Goal: Task Accomplishment & Management: Manage account settings

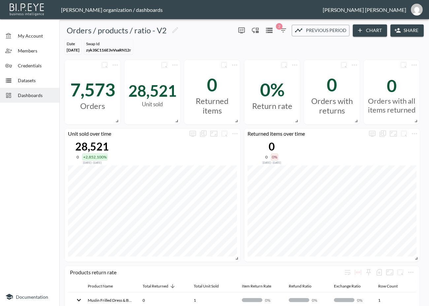
click at [28, 94] on span "Dashboards" at bounding box center [36, 95] width 36 height 7
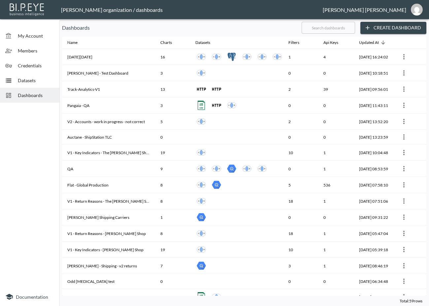
click at [332, 30] on input "text" at bounding box center [327, 27] width 53 height 16
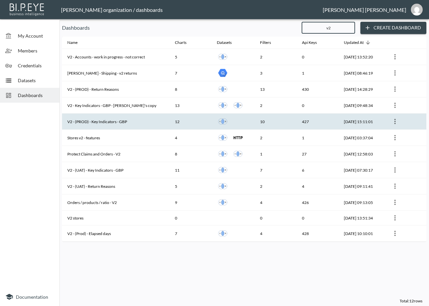
type input "v2"
click at [132, 121] on th "V2 - (PROD) - Key Indicators - GBP" at bounding box center [115, 121] width 107 height 16
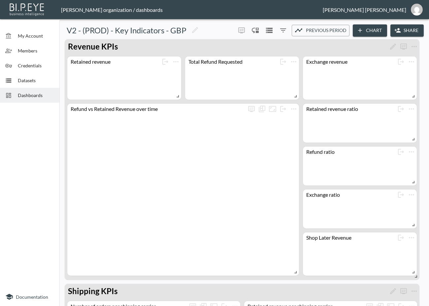
click at [401, 27] on button "Share" at bounding box center [406, 30] width 33 height 12
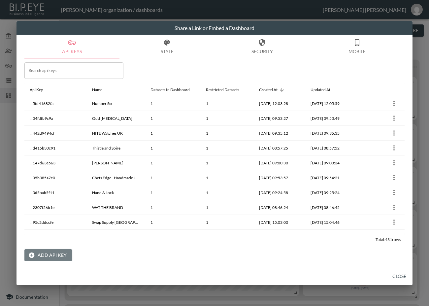
click at [46, 259] on button "Add API Key" at bounding box center [47, 255] width 47 height 12
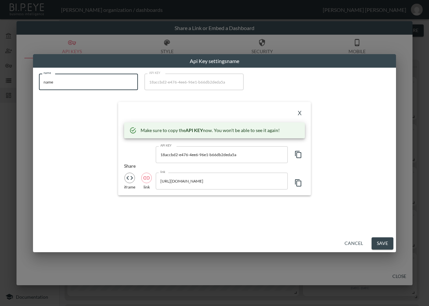
drag, startPoint x: 54, startPoint y: 79, endPoint x: 19, endPoint y: 82, distance: 34.7
click at [19, 82] on div "Api Key settings name name name name API KEY 18accbd2-e476-4ee6-96e1-b66db2deda…" at bounding box center [214, 153] width 429 height 306
paste input "CRAFTD UK"
type input "CRAFTD UK"
click at [299, 153] on icon "button" at bounding box center [298, 154] width 8 height 8
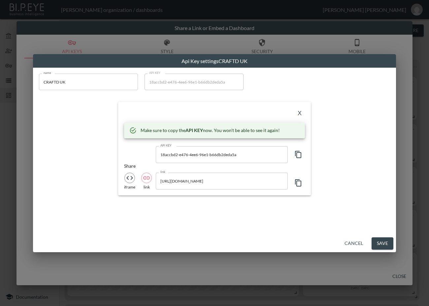
drag, startPoint x: 79, startPoint y: 121, endPoint x: 155, endPoint y: 123, distance: 76.2
click at [79, 121] on div "name CRAFTD UK name API KEY 18accbd2-e476-4ee6-96e1-b66db2deda5a API KEY X Make…" at bounding box center [214, 135] width 359 height 130
click at [296, 111] on button "X" at bounding box center [299, 113] width 11 height 11
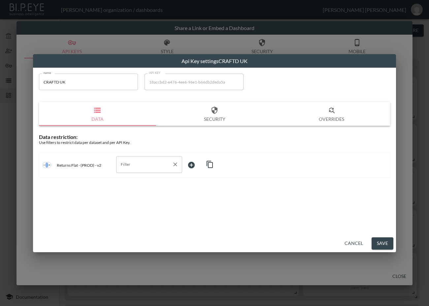
click at [137, 165] on input "Filter" at bounding box center [144, 164] width 50 height 11
click at [131, 200] on span "swap_id" at bounding box center [148, 200] width 55 height 6
type input "swap_id"
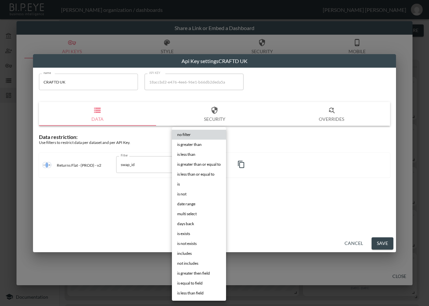
click at [191, 167] on body "BI.P.EYE, Interactive Analytics Dashboards - app [PERSON_NAME] organization / d…" at bounding box center [214, 153] width 429 height 306
click at [193, 180] on li "is" at bounding box center [199, 184] width 54 height 10
type input "is"
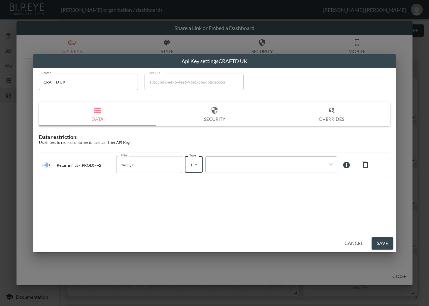
click at [249, 165] on div at bounding box center [265, 164] width 112 height 6
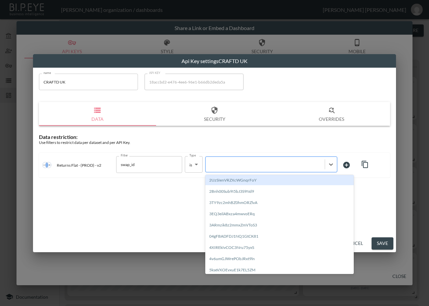
paste input "ztqRKt8IluwyrzYuaamb"
type input "ztqRKt8IluwyrzYuaamb"
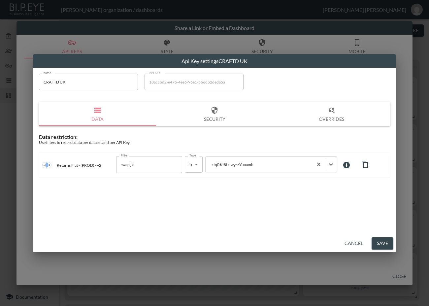
click at [377, 242] on button "Save" at bounding box center [382, 243] width 22 height 12
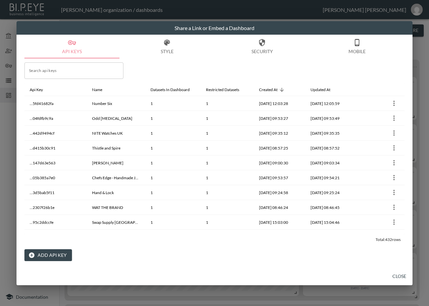
click at [405, 276] on button "Close" at bounding box center [398, 276] width 21 height 12
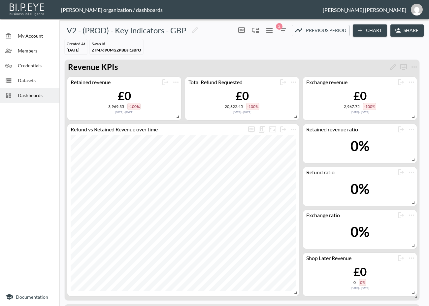
click at [24, 90] on div "Dashboards" at bounding box center [29, 95] width 59 height 15
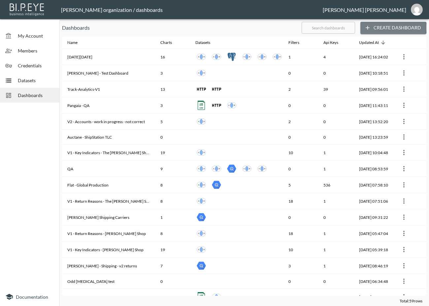
click at [390, 28] on button "Create Dashboard" at bounding box center [393, 28] width 66 height 12
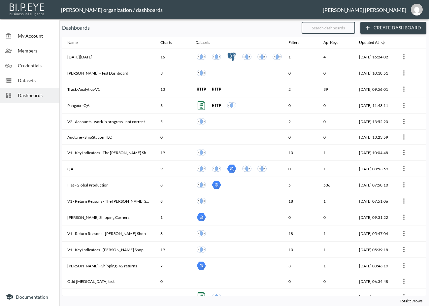
click at [343, 31] on input "text" at bounding box center [327, 27] width 53 height 16
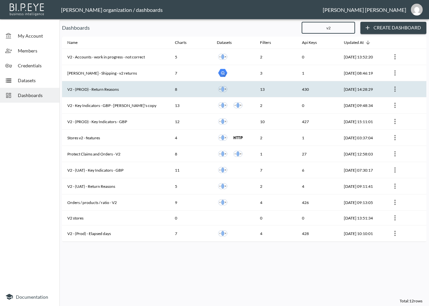
type input "v2"
click at [120, 90] on th "V2 - (PROD) - Return Reasons" at bounding box center [115, 89] width 107 height 16
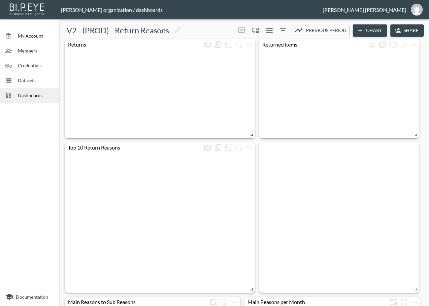
click at [409, 30] on button "Share" at bounding box center [406, 30] width 33 height 12
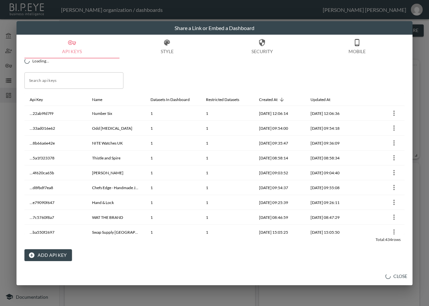
click at [38, 251] on button "Add API Key" at bounding box center [47, 255] width 47 height 12
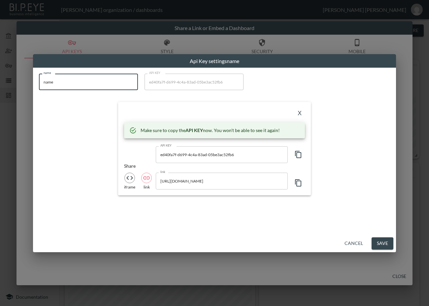
drag, startPoint x: 73, startPoint y: 84, endPoint x: 7, endPoint y: 87, distance: 66.3
click at [7, 87] on div "Api Key settings name name name name API KEY ed40fa7f-d699-4c4a-83ad-05be3ac52f…" at bounding box center [214, 153] width 429 height 306
paste input "CRAFTD UK"
type input "CRAFTD UK"
click at [140, 151] on div "API KEY ed40fa7f-d699-4c4a-83ad-05be3ac52fb6 API KEY" at bounding box center [214, 154] width 181 height 16
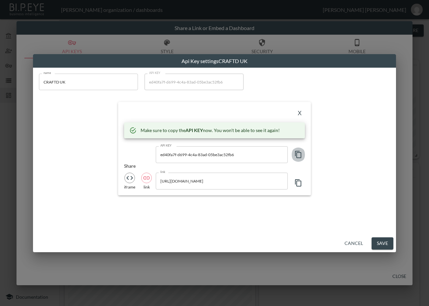
click at [300, 153] on icon "button" at bounding box center [298, 154] width 6 height 7
click at [153, 108] on div "X Make sure to copy the API KEY now. You won't be able to see it again! API KEY…" at bounding box center [214, 148] width 193 height 93
click at [296, 110] on button "X" at bounding box center [299, 113] width 11 height 11
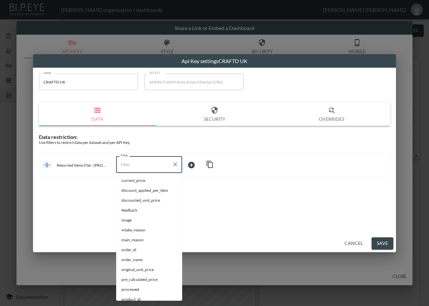
click at [151, 168] on input "Filter" at bounding box center [144, 164] width 50 height 11
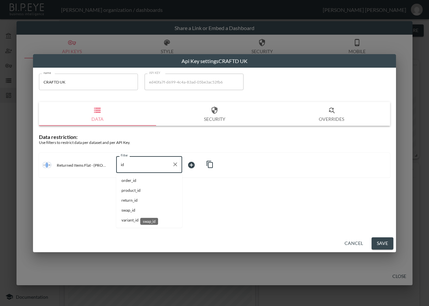
click at [129, 213] on span "swap_id" at bounding box center [148, 210] width 55 height 6
type input "swap_id"
click at [200, 162] on body "BI.P.EYE, Interactive Analytics Dashboards - app [PERSON_NAME] organization / d…" at bounding box center [214, 153] width 429 height 306
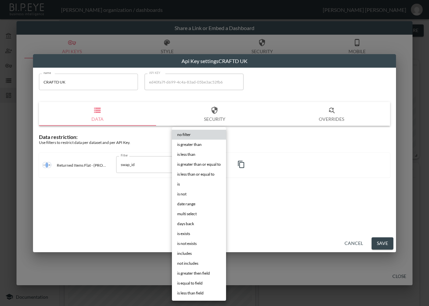
click at [187, 180] on li "is" at bounding box center [199, 184] width 54 height 10
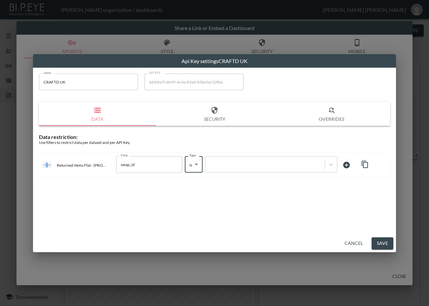
type input "is"
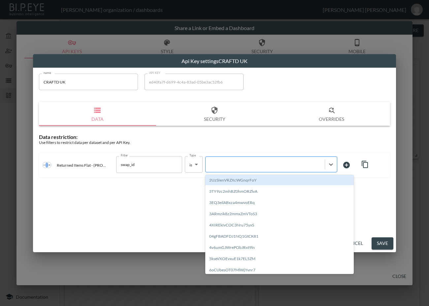
click at [258, 164] on div at bounding box center [265, 164] width 112 height 6
paste input "ztqRKt8IluwyrzYuaamb"
type input "ztqRKt8IluwyrzYuaamb"
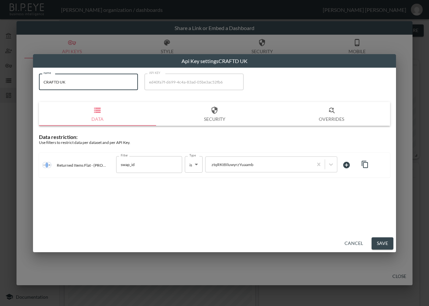
drag, startPoint x: 75, startPoint y: 82, endPoint x: 31, endPoint y: 82, distance: 43.9
click at [31, 82] on div "Api Key settings CRAFTD UK name CRAFTD UK name API KEY ed40fa7f-d699-4c4a-83ad-…" at bounding box center [214, 153] width 429 height 306
click at [376, 237] on button "Save" at bounding box center [382, 243] width 22 height 12
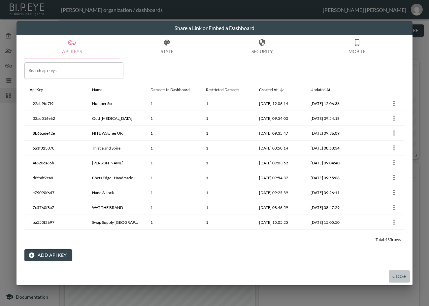
click at [403, 278] on button "Close" at bounding box center [398, 276] width 21 height 12
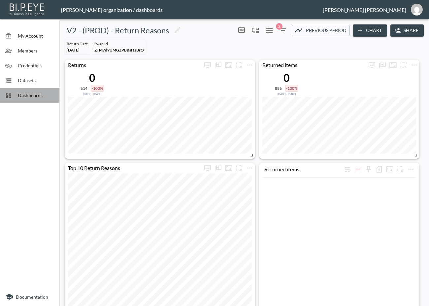
click at [26, 95] on span "Dashboards" at bounding box center [36, 95] width 36 height 7
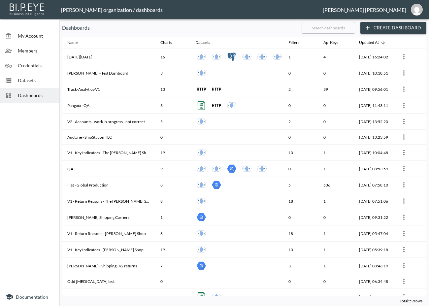
click at [336, 28] on input "text" at bounding box center [327, 27] width 53 height 16
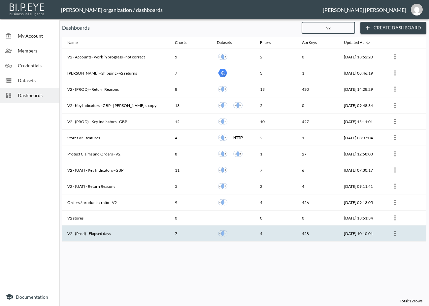
type input "v2"
click at [109, 232] on th "V2 - (Prod) - Elapsed days" at bounding box center [115, 233] width 107 height 16
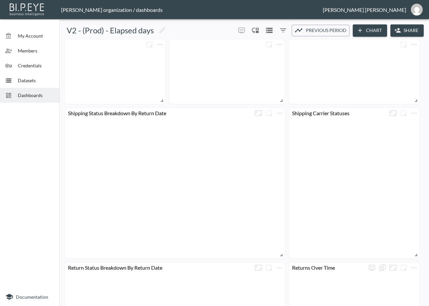
click at [409, 29] on button "Share" at bounding box center [406, 30] width 33 height 12
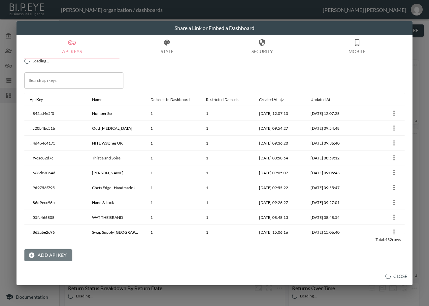
click at [63, 259] on button "Add API Key" at bounding box center [47, 255] width 47 height 12
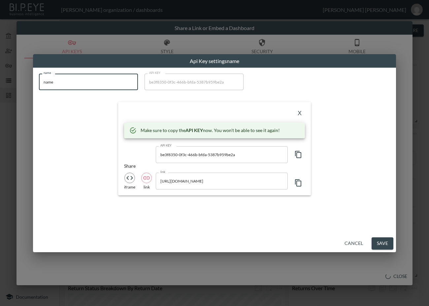
drag, startPoint x: 87, startPoint y: 77, endPoint x: 21, endPoint y: 96, distance: 69.2
click at [0, 88] on div "Api Key settings name name name name API KEY be3f8350-0f3c-466b-bfda-5387b959be…" at bounding box center [214, 153] width 429 height 306
paste input "CRAFTD UK"
type input "CRAFTD UK"
click at [298, 151] on icon "button" at bounding box center [298, 154] width 8 height 8
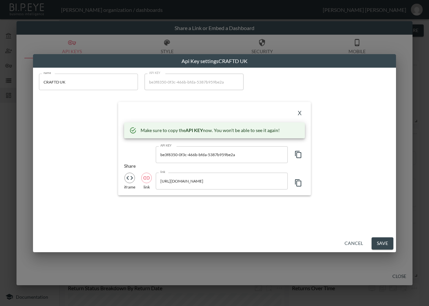
drag, startPoint x: 189, startPoint y: 110, endPoint x: 283, endPoint y: 111, distance: 93.6
click at [189, 110] on div "X" at bounding box center [214, 113] width 181 height 11
click at [297, 109] on button "X" at bounding box center [299, 113] width 11 height 11
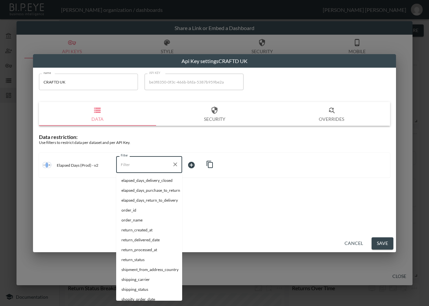
click at [153, 165] on input "Filter" at bounding box center [144, 164] width 50 height 11
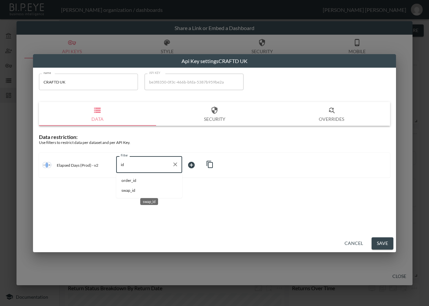
click at [129, 192] on span "swap_id" at bounding box center [148, 190] width 55 height 6
type input "swap_id"
click at [199, 166] on body "BI.P.EYE, Interactive Analytics Dashboards - app [PERSON_NAME] organization / d…" at bounding box center [214, 153] width 429 height 306
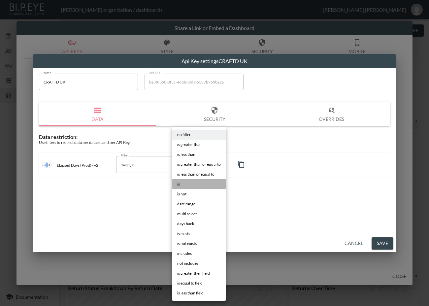
click at [183, 182] on li "is" at bounding box center [199, 184] width 54 height 10
type input "is"
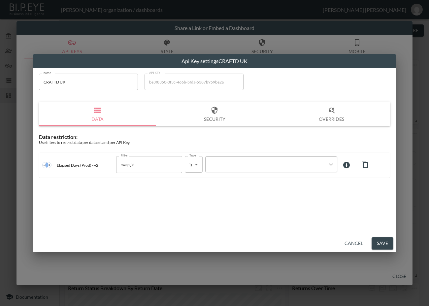
click at [260, 163] on div at bounding box center [265, 164] width 112 height 6
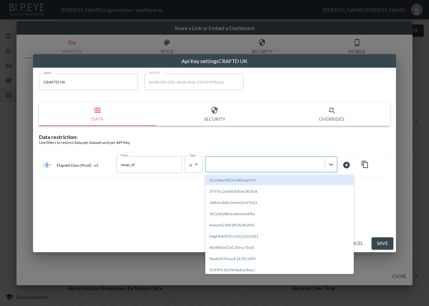
paste input "ztqRKt8IluwyrzYuaamb"
type input "ztqRKt8IluwyrzYuaamb"
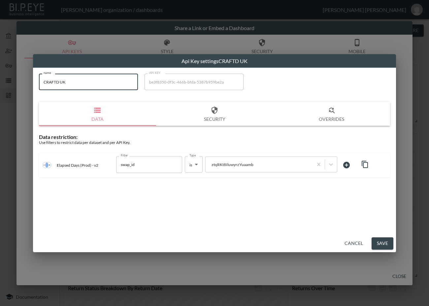
drag, startPoint x: 69, startPoint y: 79, endPoint x: 27, endPoint y: 82, distance: 41.7
click at [28, 81] on div "Api Key settings CRAFTD UK name CRAFTD UK name API KEY be3f8350-0f3c-466b-bfda-…" at bounding box center [214, 153] width 429 height 306
click at [382, 240] on button "Save" at bounding box center [382, 243] width 22 height 12
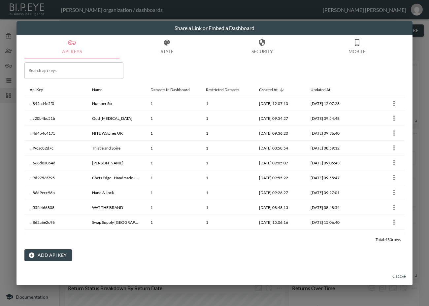
click at [397, 280] on button "Close" at bounding box center [398, 276] width 21 height 12
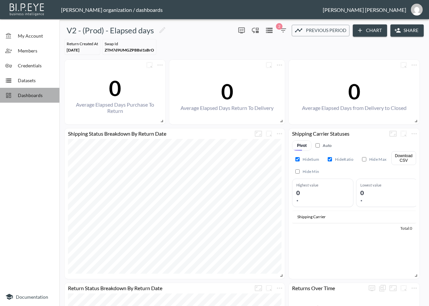
click at [41, 92] on span "Dashboards" at bounding box center [36, 95] width 36 height 7
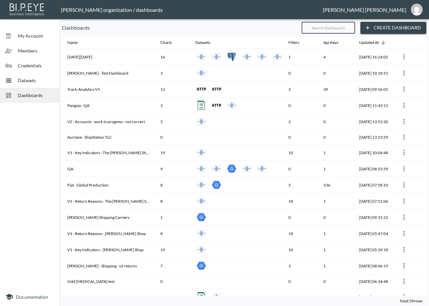
click at [338, 27] on input "text" at bounding box center [327, 27] width 53 height 16
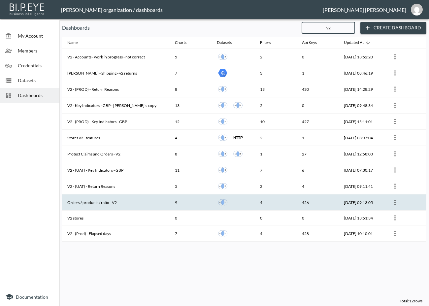
type input "v2"
click at [125, 198] on th "Orders / products / ratio - V2" at bounding box center [115, 202] width 107 height 16
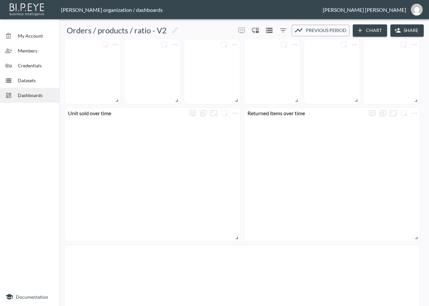
click at [406, 29] on button "Share" at bounding box center [406, 30] width 33 height 12
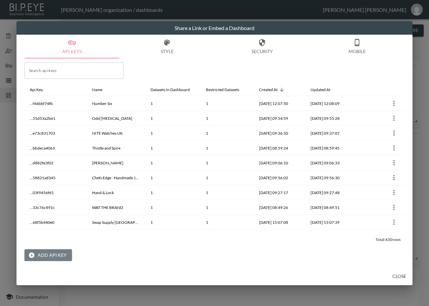
click at [53, 253] on button "Add API Key" at bounding box center [47, 255] width 47 height 12
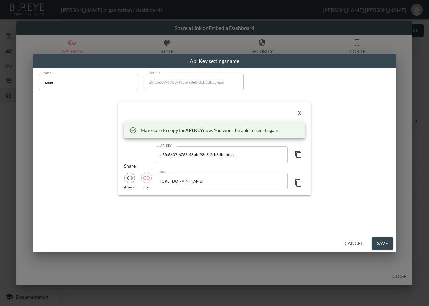
click at [0, 88] on div "Api Key settings name name name name API KEY a3fc6607-6763-48bb-98e8-2cb3dbbbfe…" at bounding box center [214, 153] width 429 height 306
paste input "CRAFTD UK"
type input "CRAFTD UK"
click at [301, 154] on icon "button" at bounding box center [298, 154] width 8 height 8
click at [144, 113] on div "X" at bounding box center [214, 113] width 181 height 11
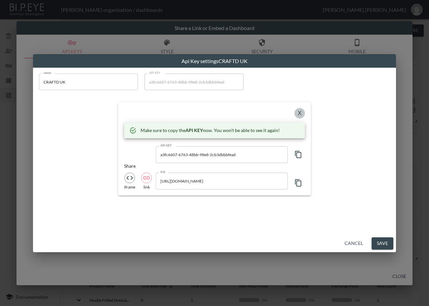
click at [298, 109] on button "X" at bounding box center [299, 113] width 11 height 11
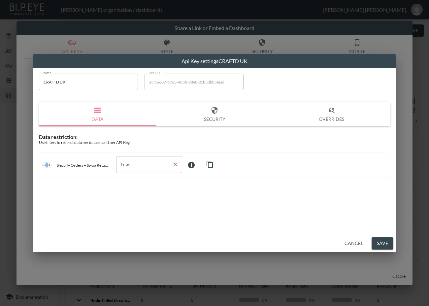
click at [156, 166] on input "Filter" at bounding box center [144, 164] width 50 height 11
click at [127, 198] on span "swap_id" at bounding box center [148, 200] width 55 height 6
type input "swap_id"
click at [190, 166] on body "BI.P.EYE, Interactive Analytics Dashboards - app [PERSON_NAME] organization / d…" at bounding box center [214, 153] width 429 height 306
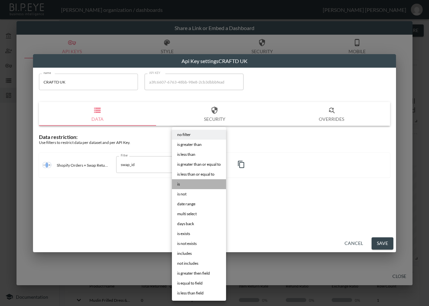
click at [183, 185] on li "is" at bounding box center [199, 184] width 54 height 10
type input "is"
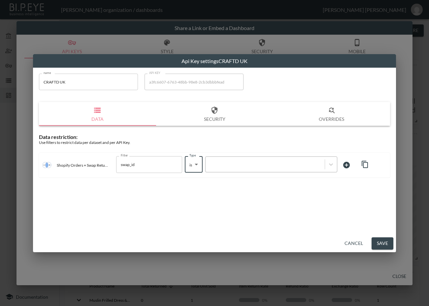
click at [255, 167] on div at bounding box center [264, 164] width 119 height 9
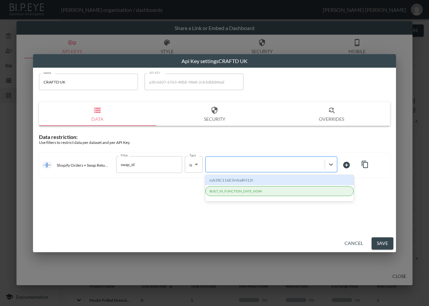
paste input "ztqRKt8IluwyrzYuaamb"
type input "ztqRKt8IluwyrzYuaamb"
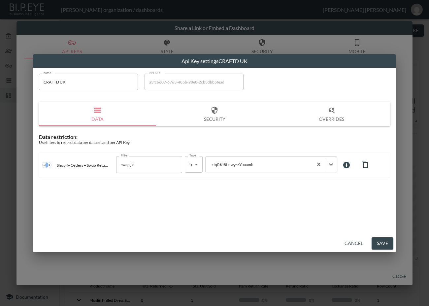
click at [380, 243] on button "Save" at bounding box center [382, 243] width 22 height 12
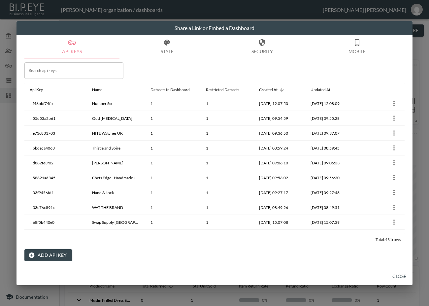
click at [139, 24] on h2 "Share a Link or Embed a Dashboard" at bounding box center [214, 28] width 396 height 14
click at [396, 278] on button "Close" at bounding box center [398, 276] width 21 height 12
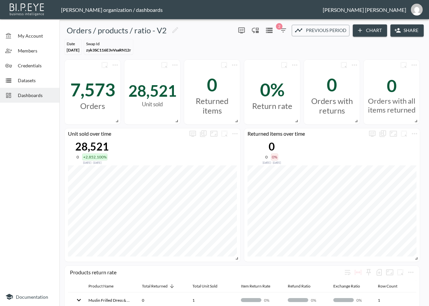
click at [48, 99] on div "Dashboards" at bounding box center [29, 95] width 59 height 15
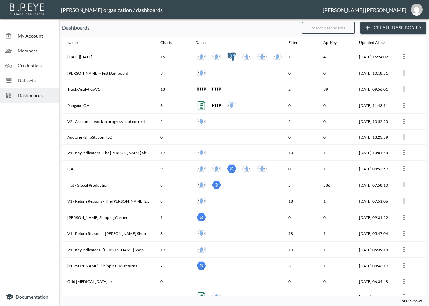
click at [327, 30] on input "text" at bounding box center [327, 27] width 53 height 16
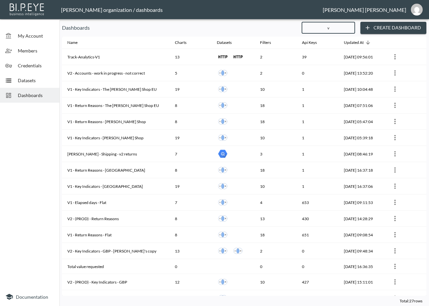
type input "v2"
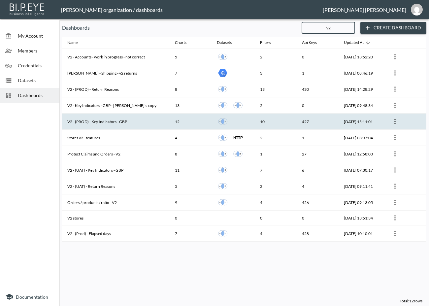
click at [128, 121] on th "V2 - (PROD) - Key Indicators - GBP" at bounding box center [115, 121] width 107 height 16
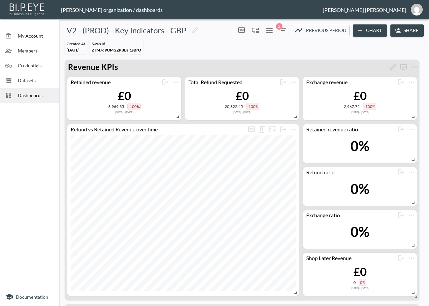
drag, startPoint x: 33, startPoint y: 195, endPoint x: 315, endPoint y: 109, distance: 293.8
click at [33, 195] on div at bounding box center [29, 196] width 59 height 182
click at [411, 26] on button "Share" at bounding box center [406, 30] width 33 height 12
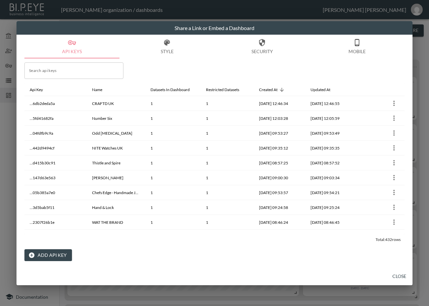
click at [57, 253] on button "Add API Key" at bounding box center [47, 255] width 47 height 12
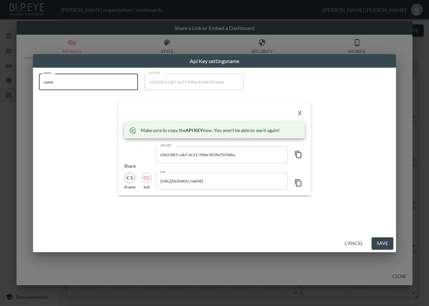
drag, startPoint x: 56, startPoint y: 86, endPoint x: 29, endPoint y: 92, distance: 27.3
click at [29, 92] on div "Api Key settings name name name name API KEY c0621fb5-cab7-4c21-99be-852fe7553e…" at bounding box center [214, 153] width 429 height 306
paste input "[DOMAIN_NAME]"
type input "[DOMAIN_NAME]"
click at [297, 155] on icon "button" at bounding box center [298, 154] width 8 height 8
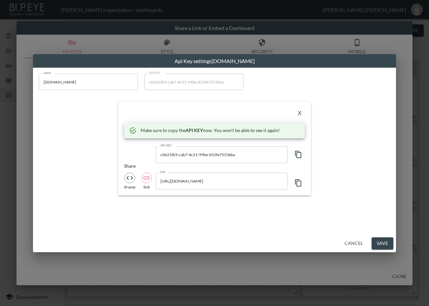
click at [198, 113] on div "X" at bounding box center [214, 113] width 181 height 11
click at [298, 112] on button "X" at bounding box center [299, 113] width 11 height 11
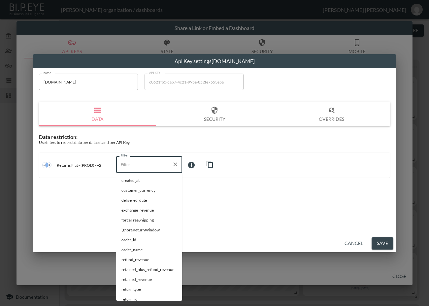
click at [150, 168] on input "Filter" at bounding box center [144, 164] width 50 height 11
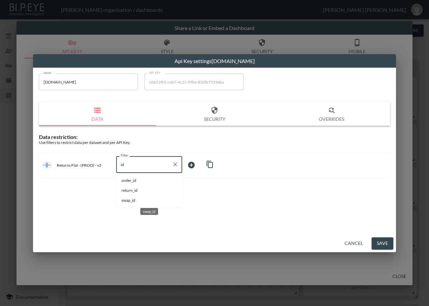
click at [124, 200] on span "swap_id" at bounding box center [148, 200] width 55 height 6
type input "swap_id"
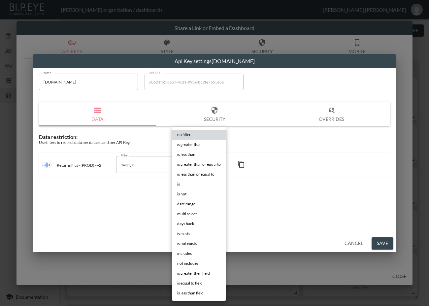
click at [207, 161] on body "BI.P.EYE, Interactive Analytics Dashboards - app [PERSON_NAME] organization / d…" at bounding box center [214, 153] width 429 height 306
click at [185, 181] on li "is" at bounding box center [199, 184] width 54 height 10
type input "is"
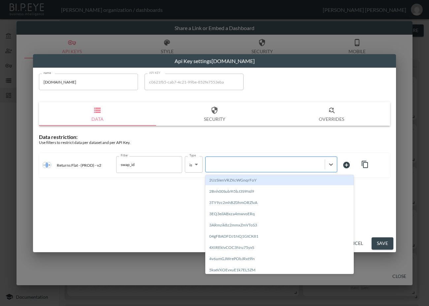
click at [252, 163] on div at bounding box center [265, 164] width 112 height 6
paste input "1nPumWh9A9XoQa0CQZsw"
type input "1nPumWh9A9XoQa0CQZsw"
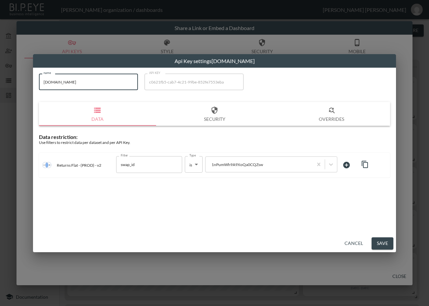
drag, startPoint x: 79, startPoint y: 85, endPoint x: 25, endPoint y: 98, distance: 56.1
click at [18, 88] on div "Api Key settings [DOMAIN_NAME] name [DOMAIN_NAME] name API KEY c0621fb5-cab7-4c…" at bounding box center [214, 153] width 429 height 306
click at [380, 245] on button "Save" at bounding box center [382, 243] width 22 height 12
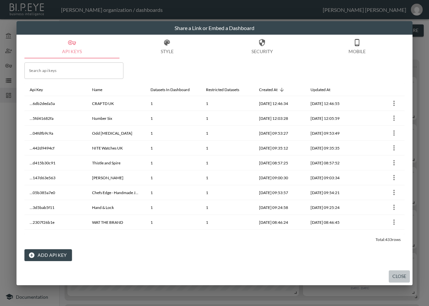
click at [399, 275] on button "Close" at bounding box center [398, 276] width 21 height 12
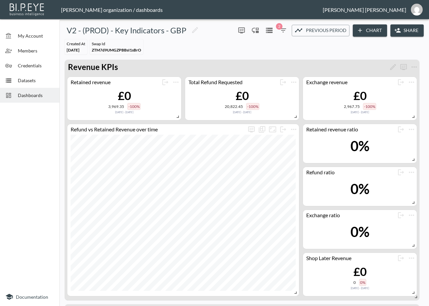
click at [34, 92] on span "Dashboards" at bounding box center [36, 95] width 36 height 7
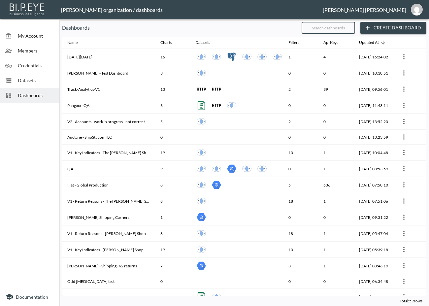
click at [349, 27] on input "text" at bounding box center [327, 27] width 53 height 16
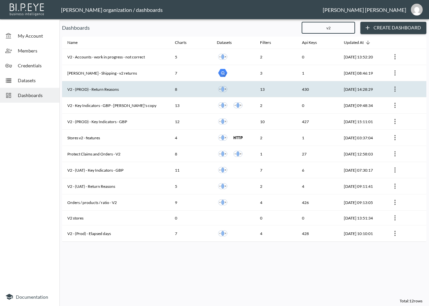
type input "v2"
click at [144, 89] on th "V2 - (PROD) - Return Reasons" at bounding box center [115, 89] width 107 height 16
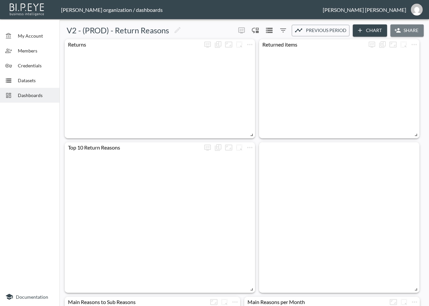
click at [398, 30] on icon "button" at bounding box center [397, 30] width 7 height 7
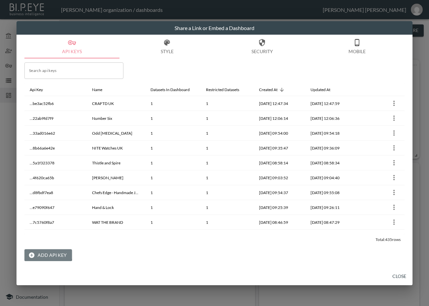
click at [45, 254] on button "Add API Key" at bounding box center [47, 255] width 47 height 12
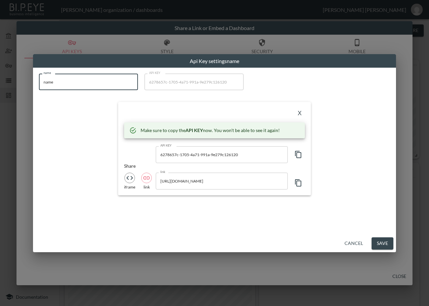
drag, startPoint x: 21, startPoint y: 82, endPoint x: 0, endPoint y: 84, distance: 20.6
click at [0, 84] on div "Api Key settings name name name name API KEY 6278657c-1705-4a71-991a-9e279c1261…" at bounding box center [214, 153] width 429 height 306
paste input "[DOMAIN_NAME]"
type input "[DOMAIN_NAME]"
click at [302, 154] on icon "button" at bounding box center [298, 154] width 8 height 8
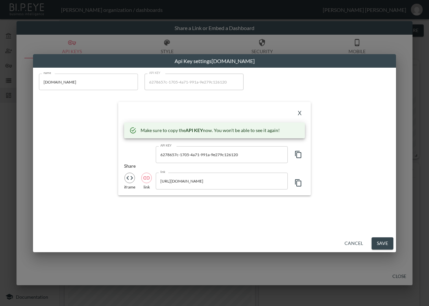
drag, startPoint x: 150, startPoint y: 107, endPoint x: 249, endPoint y: 109, distance: 98.9
click at [150, 107] on div "X Make sure to copy the API KEY now. You won't be able to see it again! API KEY…" at bounding box center [214, 148] width 193 height 93
click at [302, 111] on button "X" at bounding box center [299, 113] width 11 height 11
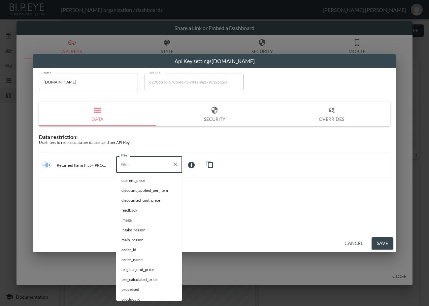
click at [137, 164] on input "Filter" at bounding box center [144, 164] width 50 height 11
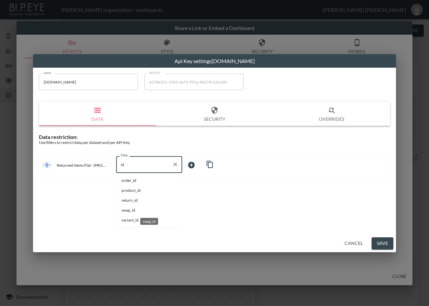
click at [137, 211] on span "swap_id" at bounding box center [148, 210] width 55 height 6
type input "swap_id"
click at [201, 168] on body "BI.P.EYE, Interactive Analytics Dashboards - app [PERSON_NAME] organization / d…" at bounding box center [214, 153] width 429 height 306
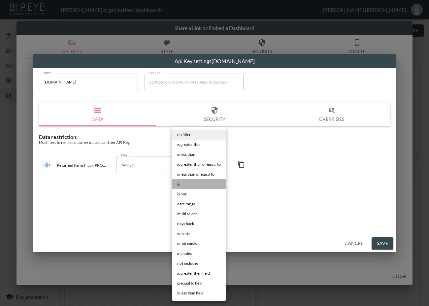
click at [193, 184] on li "is" at bounding box center [199, 184] width 54 height 10
type input "is"
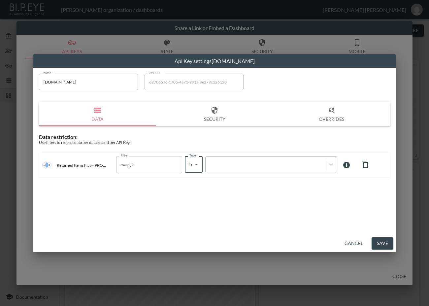
click at [247, 164] on div at bounding box center [265, 164] width 112 height 6
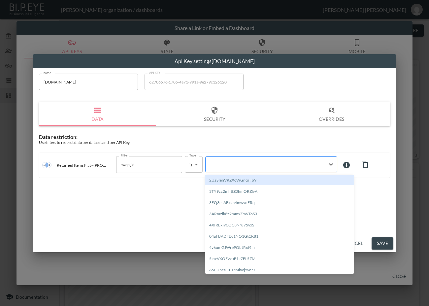
paste input "1nPumWh9A9XoQa0CQZsw"
type input "1nPumWh9A9XoQa0CQZsw"
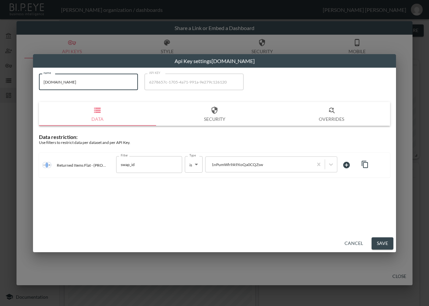
drag, startPoint x: 79, startPoint y: 84, endPoint x: 14, endPoint y: 91, distance: 65.4
click at [12, 88] on div "Api Key settings [DOMAIN_NAME] name [DOMAIN_NAME] name API KEY 6278657c-1705-4a…" at bounding box center [214, 153] width 429 height 306
drag, startPoint x: 375, startPoint y: 244, endPoint x: 382, endPoint y: 253, distance: 12.0
click at [375, 243] on button "Save" at bounding box center [382, 243] width 22 height 12
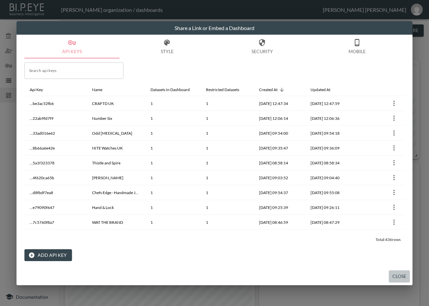
click at [399, 274] on button "Close" at bounding box center [398, 276] width 21 height 12
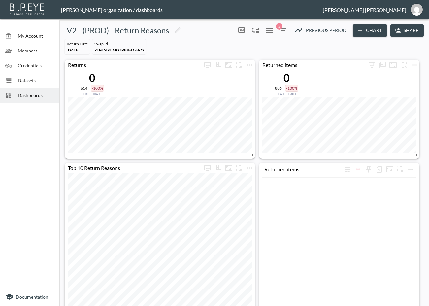
click at [34, 91] on div "Dashboards" at bounding box center [29, 95] width 59 height 15
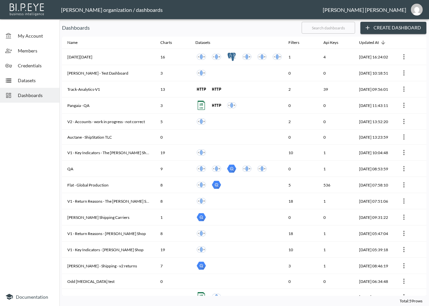
click at [350, 29] on input "text" at bounding box center [327, 27] width 53 height 16
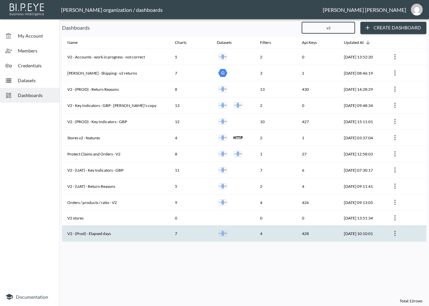
type input "v2"
click at [107, 233] on th "V2 - (Prod) - Elapsed days" at bounding box center [115, 233] width 107 height 16
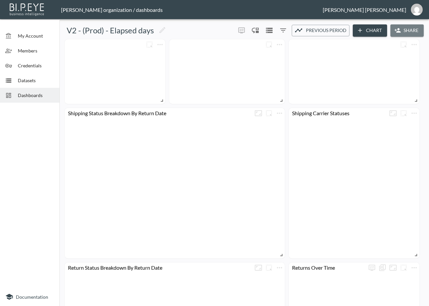
click at [405, 29] on button "Share" at bounding box center [406, 30] width 33 height 12
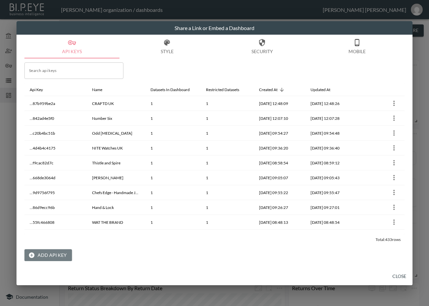
click at [54, 255] on button "Add API Key" at bounding box center [47, 255] width 47 height 12
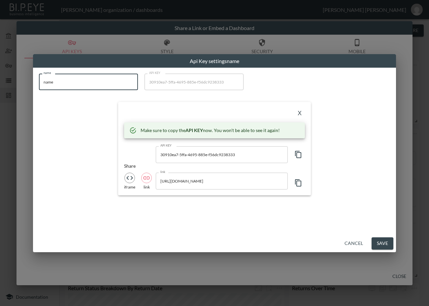
drag, startPoint x: 77, startPoint y: 81, endPoint x: 4, endPoint y: 89, distance: 73.3
click at [4, 88] on div "Api Key settings name name name name API KEY 30910ea7-5ffa-4695-885e-f56dc92383…" at bounding box center [214, 153] width 429 height 306
paste input "[DOMAIN_NAME]"
type input "[DOMAIN_NAME]"
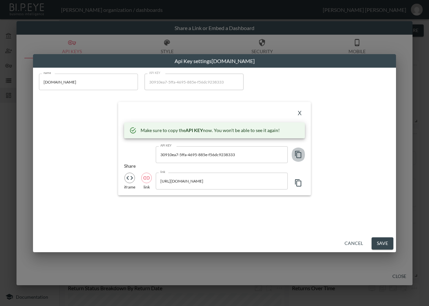
click at [299, 156] on icon "button" at bounding box center [298, 154] width 8 height 8
drag, startPoint x: 150, startPoint y: 114, endPoint x: 256, endPoint y: 122, distance: 105.9
click at [150, 114] on div "X" at bounding box center [214, 113] width 181 height 11
click at [302, 111] on button "X" at bounding box center [299, 113] width 11 height 11
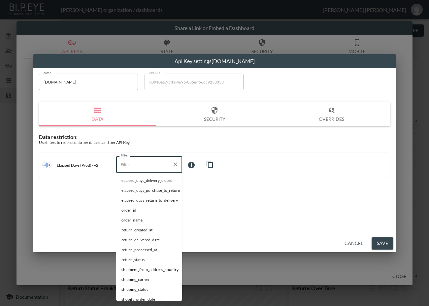
click at [150, 168] on input "Filter" at bounding box center [144, 164] width 50 height 11
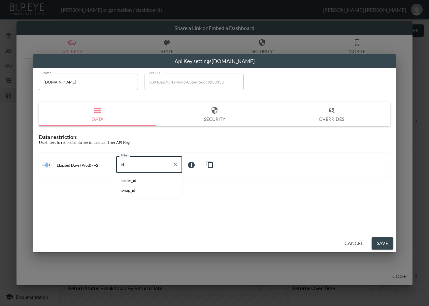
click at [128, 195] on li "swap_id" at bounding box center [149, 190] width 66 height 10
type input "swap_id"
click at [198, 165] on body "BI.P.EYE, Interactive Analytics Dashboards - app [PERSON_NAME] organization / d…" at bounding box center [214, 153] width 429 height 306
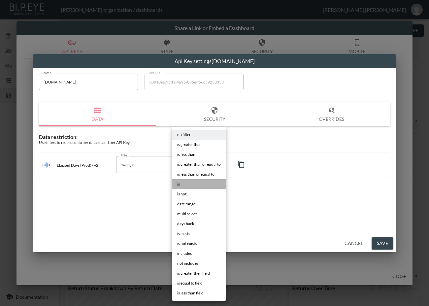
click at [183, 181] on li "is" at bounding box center [199, 184] width 54 height 10
type input "is"
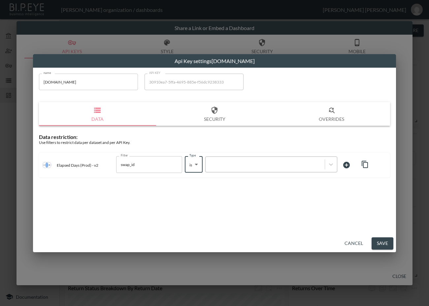
click at [261, 159] on div at bounding box center [271, 164] width 132 height 16
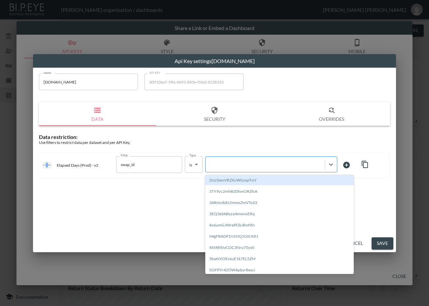
paste input "1nPumWh9A9XoQa0CQZsw"
type input "1nPumWh9A9XoQa0CQZsw"
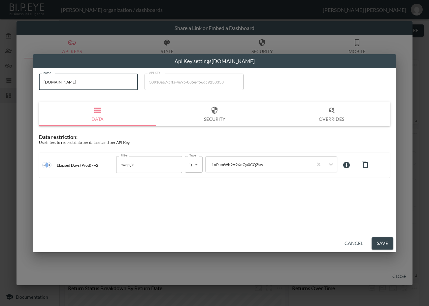
drag, startPoint x: 83, startPoint y: 77, endPoint x: 37, endPoint y: 113, distance: 58.4
click at [14, 92] on div "Api Key settings [DOMAIN_NAME] name [DOMAIN_NAME] name API KEY 30910ea7-5ffa-46…" at bounding box center [214, 153] width 429 height 306
click at [382, 245] on button "Save" at bounding box center [382, 243] width 22 height 12
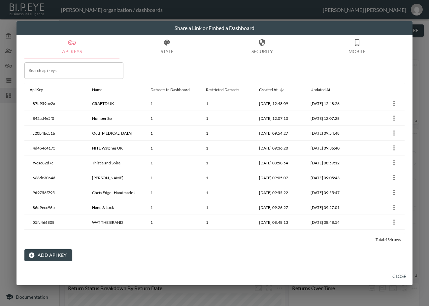
click at [403, 278] on button "Close" at bounding box center [398, 276] width 21 height 12
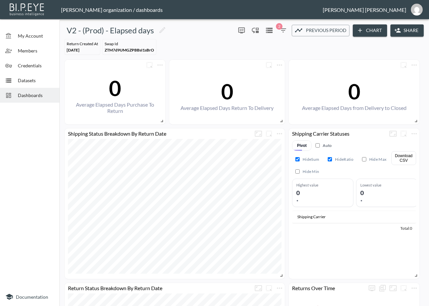
click at [28, 93] on span "Dashboards" at bounding box center [36, 95] width 36 height 7
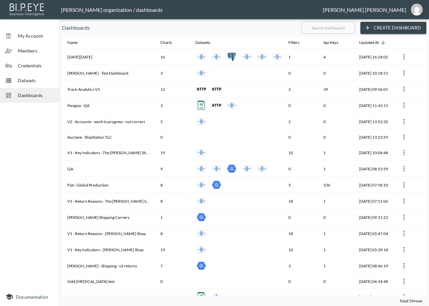
click at [323, 29] on input "text" at bounding box center [327, 27] width 53 height 16
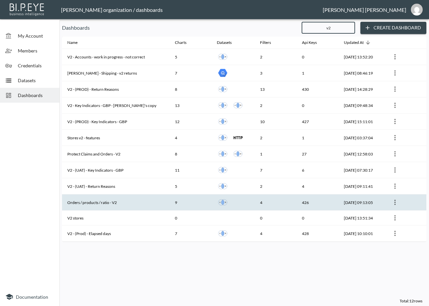
type input "v2"
click at [112, 197] on th "Orders / products / ratio - V2" at bounding box center [115, 202] width 107 height 16
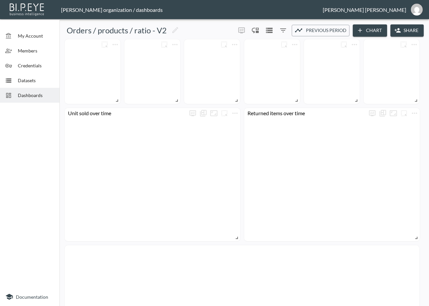
click at [411, 31] on button "Share" at bounding box center [406, 30] width 33 height 12
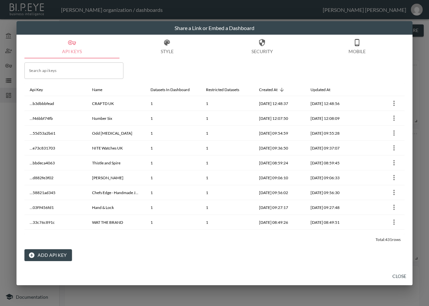
click at [59, 256] on button "Add API Key" at bounding box center [47, 255] width 47 height 12
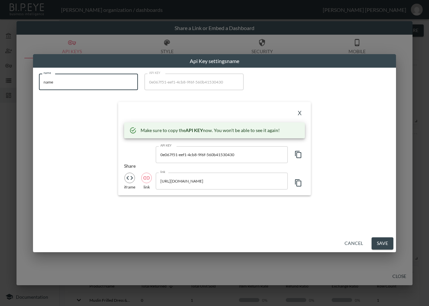
drag, startPoint x: 85, startPoint y: 84, endPoint x: 1, endPoint y: 88, distance: 84.5
click at [0, 87] on div "Api Key settings name name name name API KEY 0e067f51-eef1-4cb8-9f6f-560b415304…" at bounding box center [214, 153] width 429 height 306
paste input "[DOMAIN_NAME]"
type input "[DOMAIN_NAME]"
click at [299, 158] on icon "button" at bounding box center [298, 154] width 8 height 8
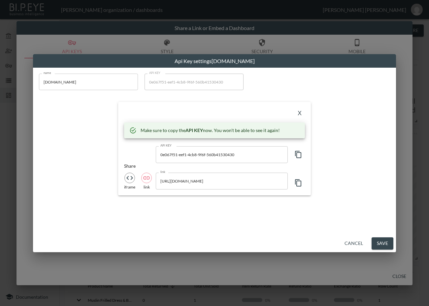
click at [184, 113] on div "X" at bounding box center [214, 113] width 181 height 11
click at [297, 111] on button "X" at bounding box center [299, 113] width 11 height 11
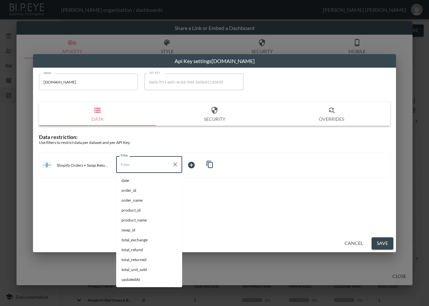
click at [140, 163] on input "Filter" at bounding box center [144, 164] width 50 height 11
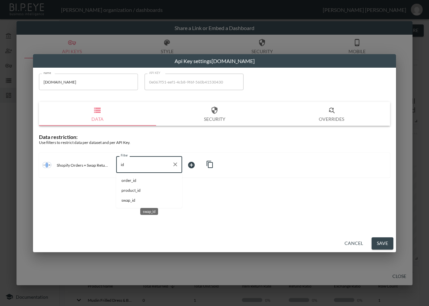
click at [128, 202] on span "swap_id" at bounding box center [148, 200] width 55 height 6
type input "swap_id"
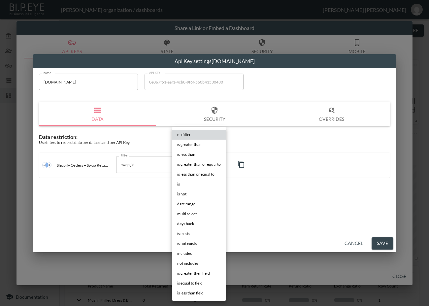
click at [202, 166] on body "BI.P.EYE, Interactive Analytics Dashboards - app [PERSON_NAME] organization / d…" at bounding box center [214, 153] width 429 height 306
click at [186, 184] on li "is" at bounding box center [199, 184] width 54 height 10
type input "is"
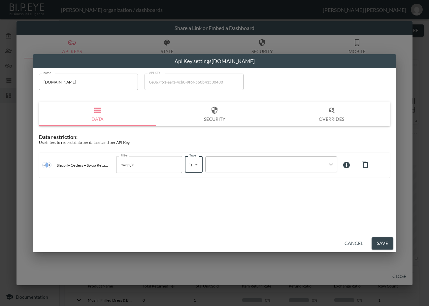
click at [258, 167] on div at bounding box center [264, 164] width 119 height 9
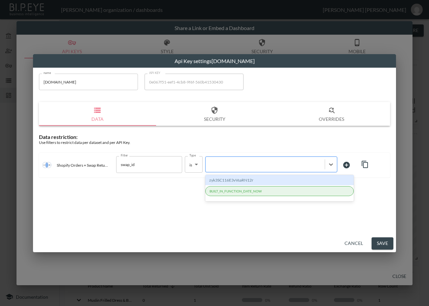
paste input "1nPumWh9A9XoQa0CQZsw"
type input "1nPumWh9A9XoQa0CQZsw"
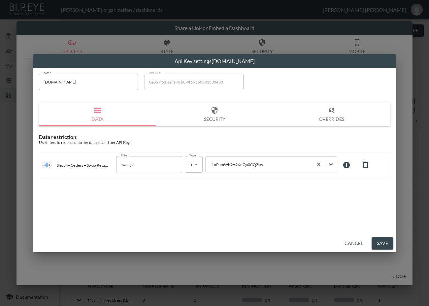
click at [384, 242] on button "Save" at bounding box center [382, 243] width 22 height 12
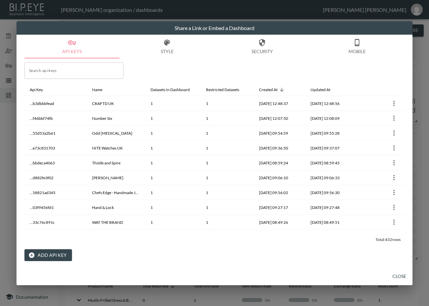
click at [404, 274] on button "Close" at bounding box center [398, 276] width 21 height 12
